Goal: Task Accomplishment & Management: Use online tool/utility

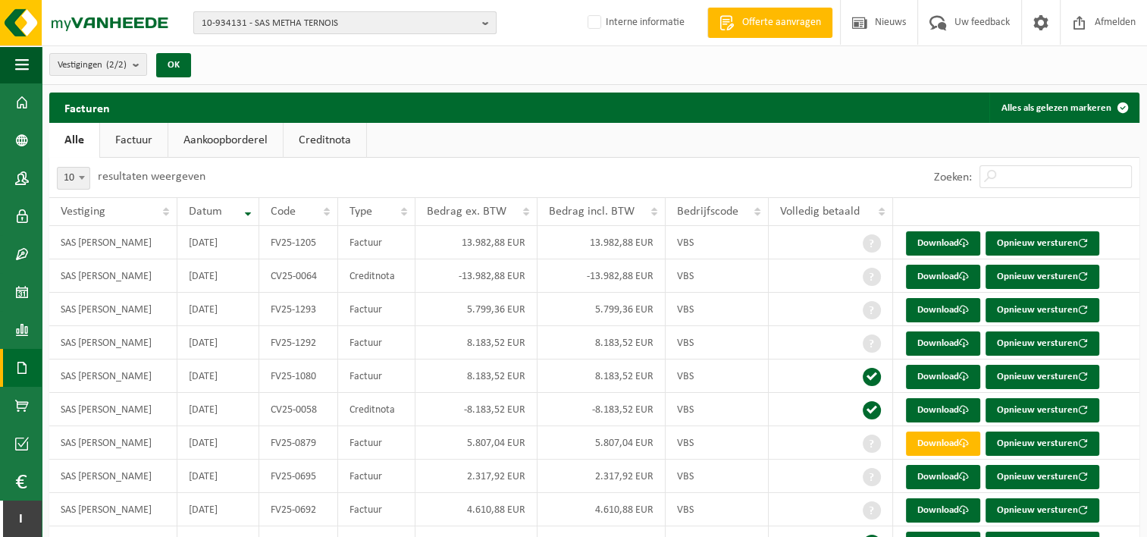
click at [314, 26] on span "10-934131 - SAS METHA TERNOIS" at bounding box center [339, 23] width 274 height 23
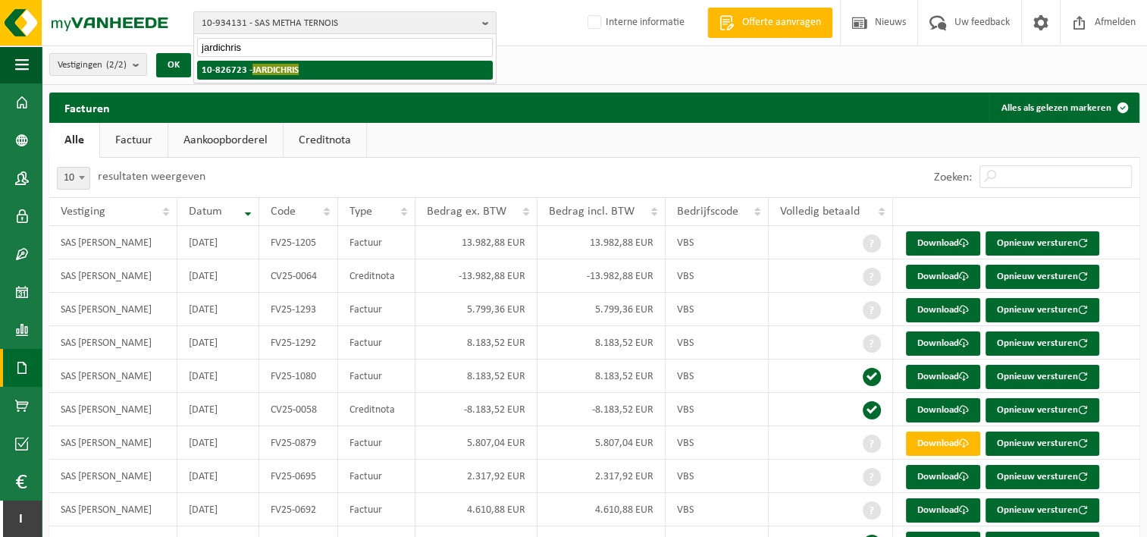
type input "jardichris"
click at [293, 64] on span "JARDICHRIS" at bounding box center [275, 69] width 46 height 11
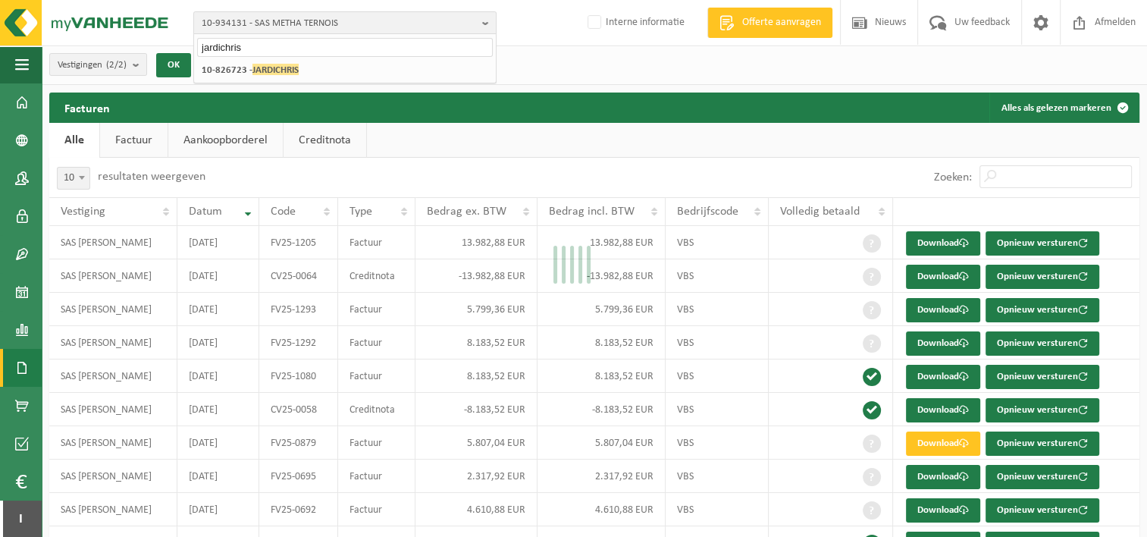
click at [293, 63] on div "Even geduld. Door de grote hoeveelheid gegevens duurt het laden even." at bounding box center [573, 268] width 1147 height 537
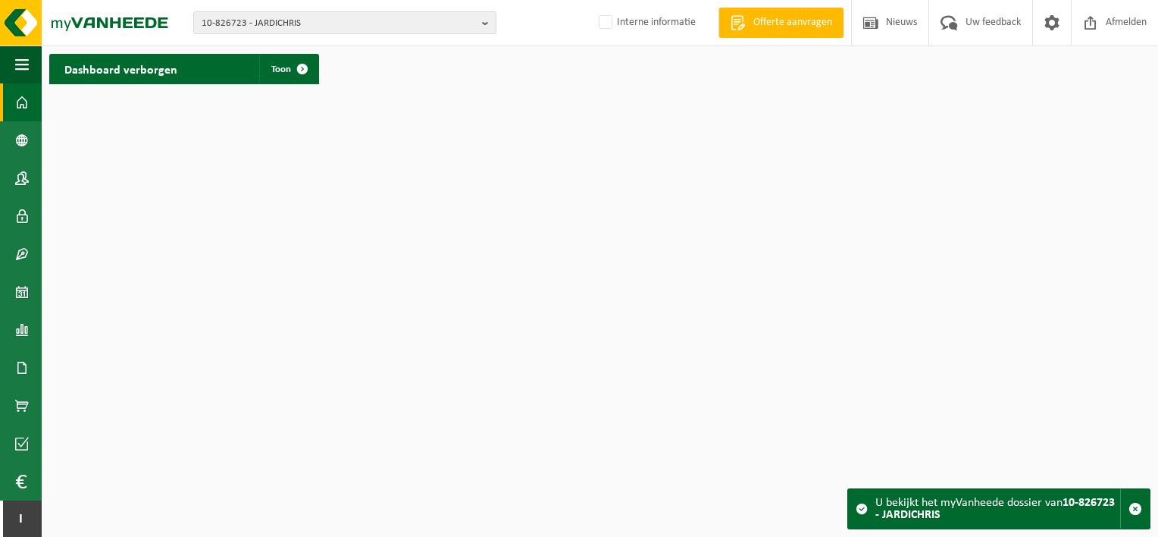
click at [344, 161] on html "10-826723 - JARDICHRIS 10-826723 - JARDICHRIS Interne informatie Welkom [PERSON…" at bounding box center [579, 268] width 1158 height 537
click at [14, 365] on link "Documenten" at bounding box center [21, 368] width 42 height 38
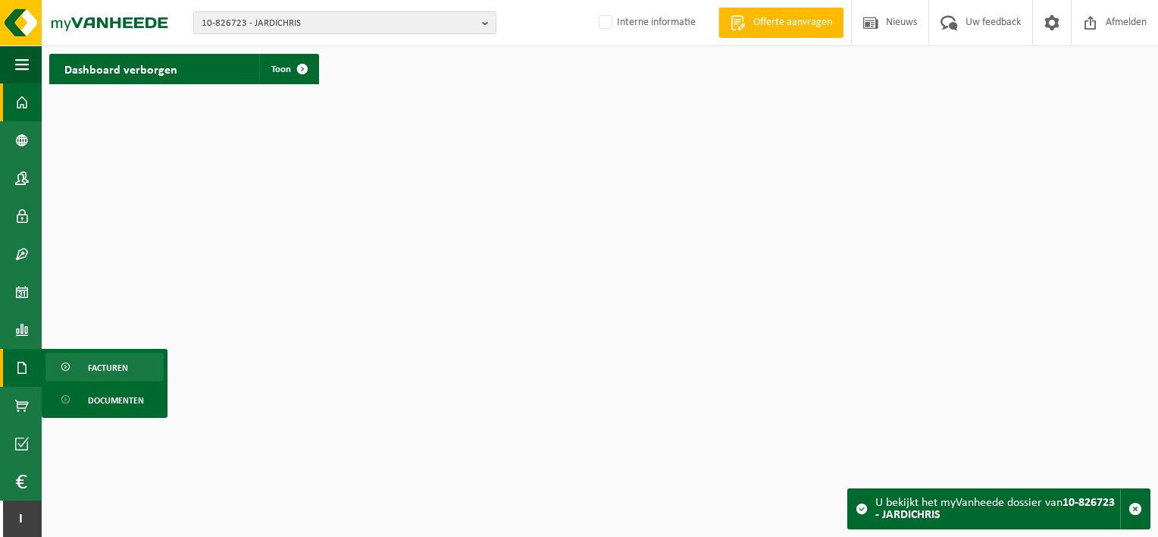
click at [77, 361] on link "Facturen" at bounding box center [104, 366] width 118 height 29
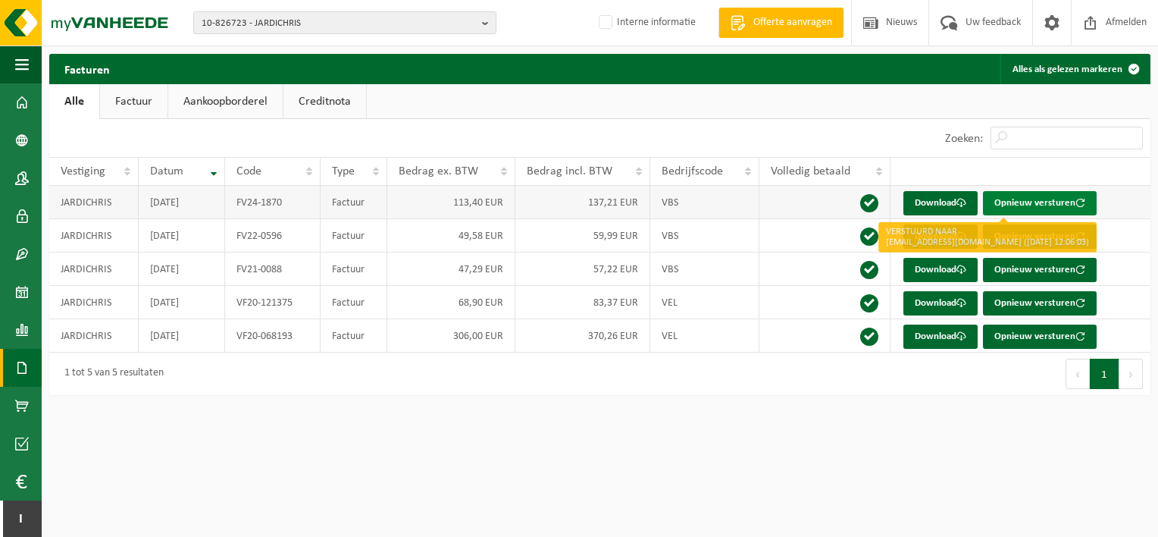
click at [1013, 193] on button "Opnieuw versturen" at bounding box center [1040, 203] width 114 height 24
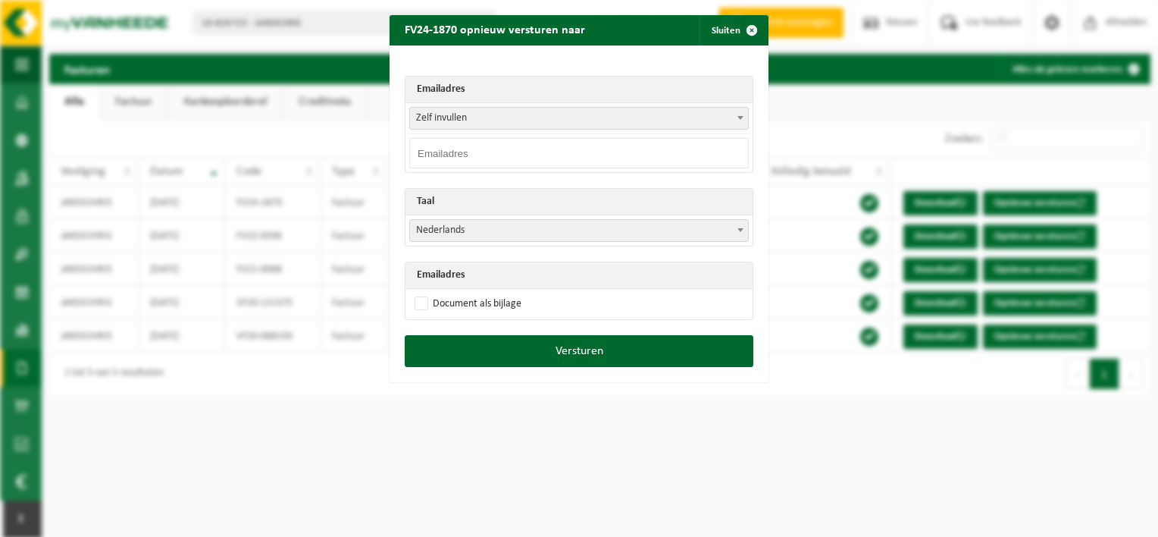
click at [603, 163] on input "email" at bounding box center [579, 153] width 340 height 30
paste input "joelle.pecriaux@comptahennebert.be>"
type input "joelle.pecriaux@comptahennebert.be>"
click at [413, 297] on label "Document als bijlage" at bounding box center [467, 304] width 110 height 23
click at [413, 293] on input "Document als bijlage" at bounding box center [598, 292] width 379 height 1
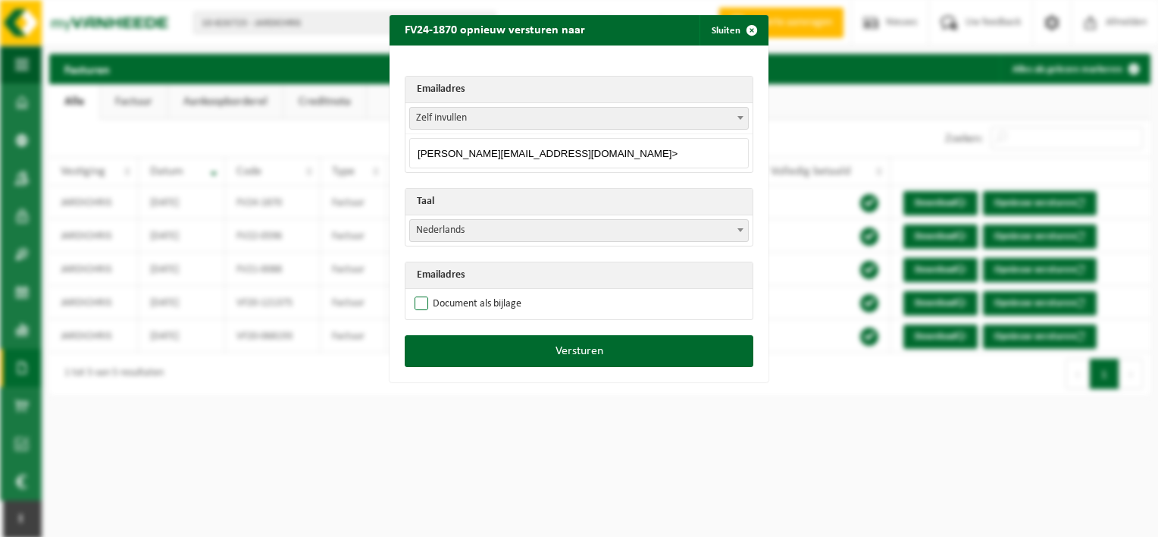
checkbox input "true"
click at [437, 233] on span "Nederlands" at bounding box center [579, 230] width 338 height 21
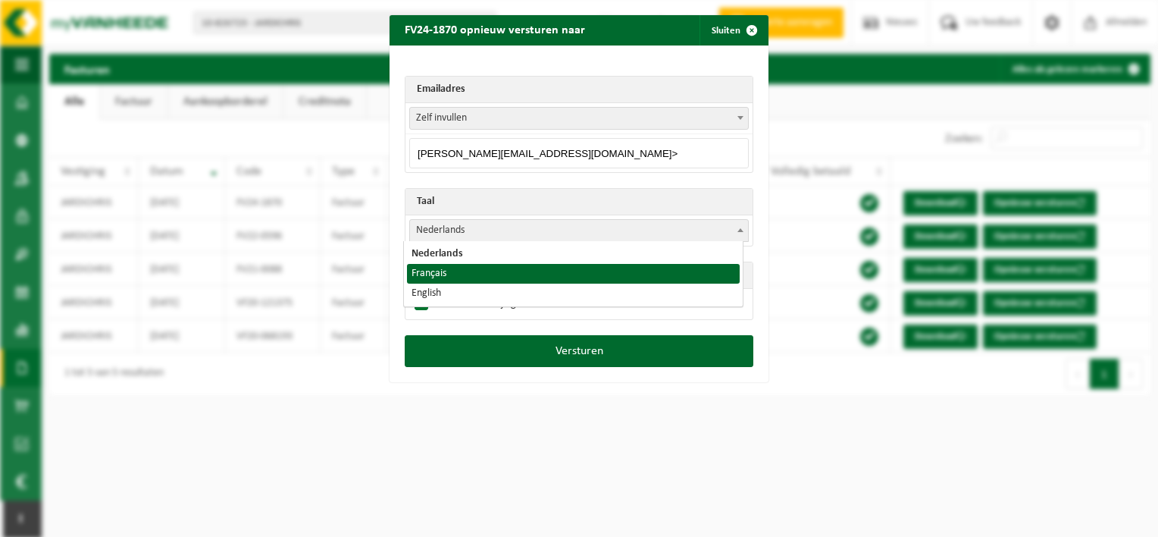
select select "fr"
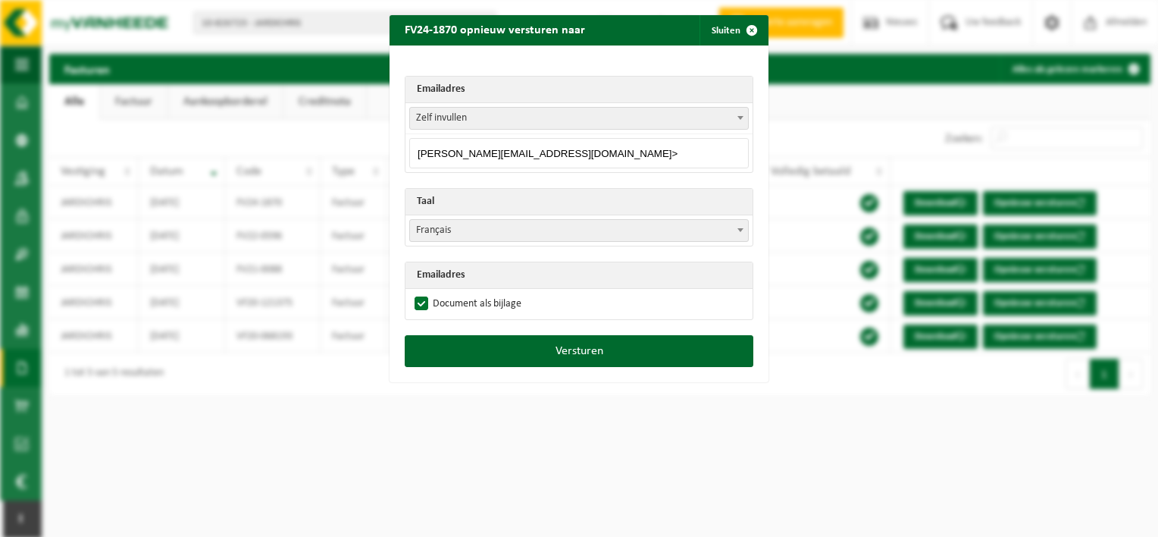
click at [617, 153] on input "joelle.pecriaux@comptahennebert.be>" at bounding box center [579, 153] width 340 height 30
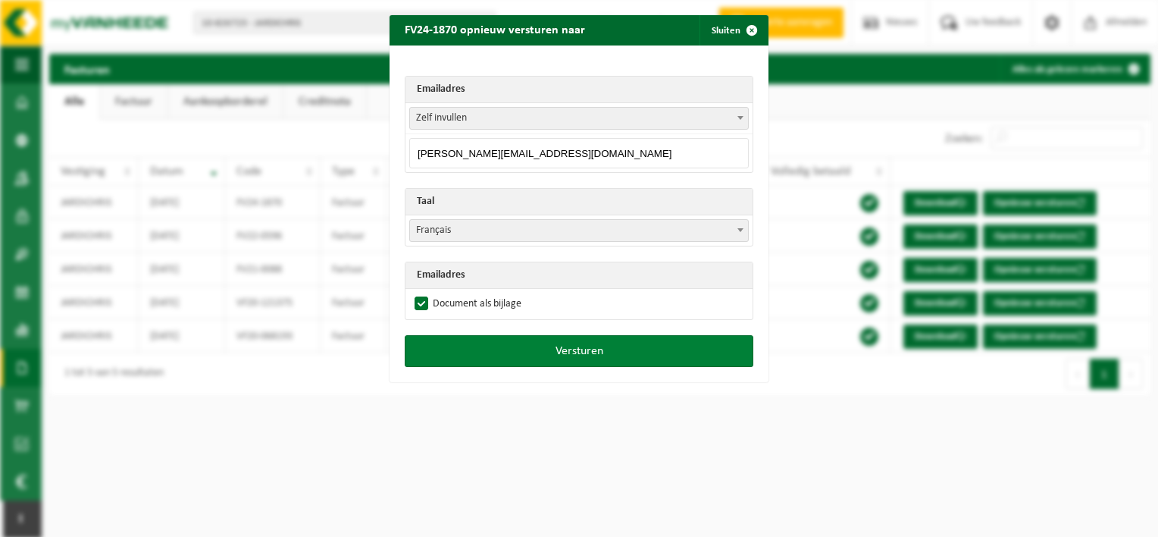
type input "joelle.pecriaux@comptahennebert.be"
click at [609, 352] on button "Versturen" at bounding box center [579, 351] width 349 height 32
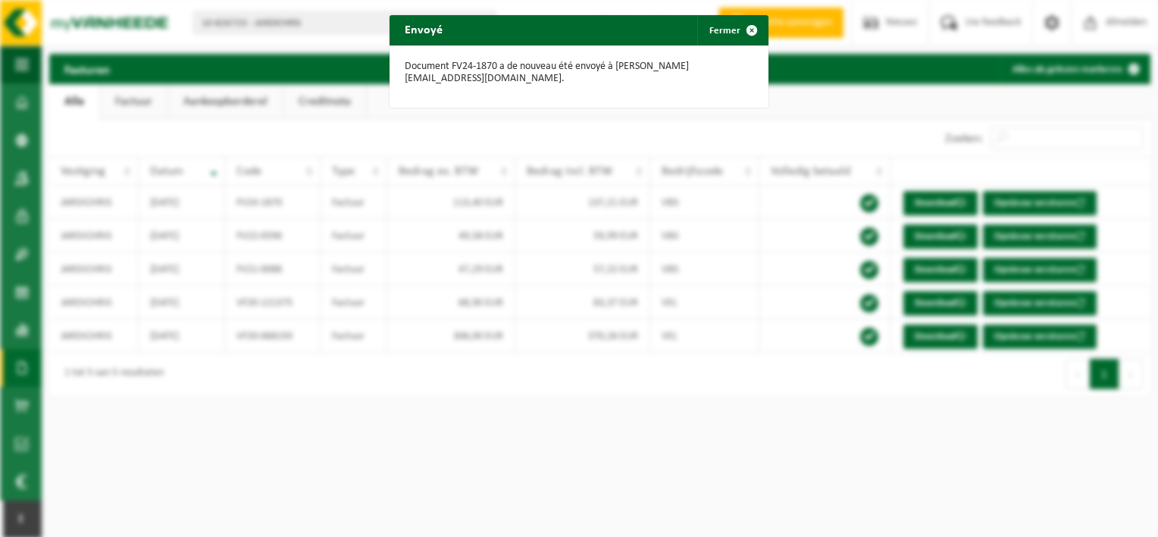
click at [1020, 202] on div "Envoyé Fermer Document FV24-1870 a de nouveau été envoyé à joelle.pecriaux@comp…" at bounding box center [579, 268] width 1158 height 537
